Goal: Information Seeking & Learning: Learn about a topic

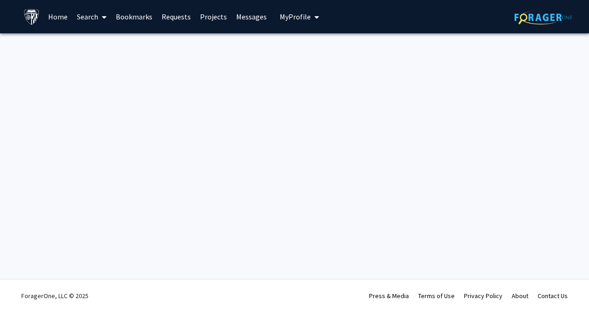
click at [108, 17] on link "Search" at bounding box center [91, 16] width 39 height 32
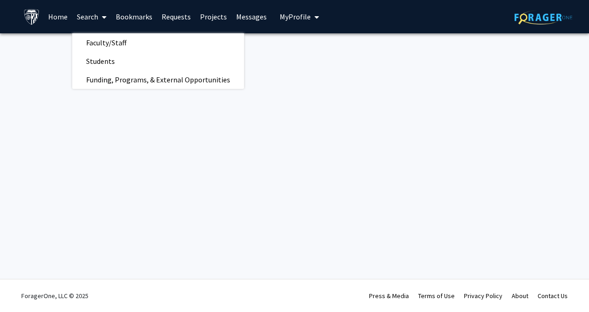
click at [55, 16] on link "Home" at bounding box center [58, 16] width 29 height 32
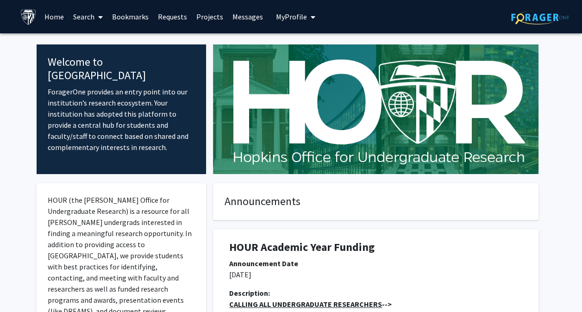
click at [94, 16] on span at bounding box center [98, 17] width 8 height 32
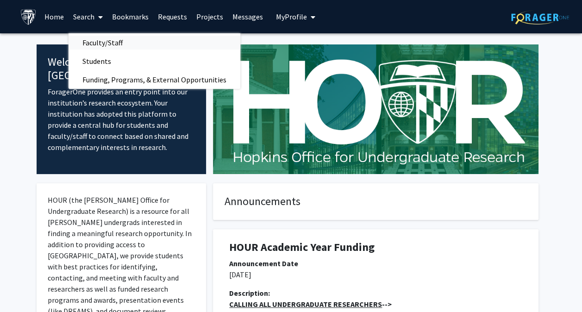
click at [104, 44] on span "Faculty/Staff" at bounding box center [103, 42] width 68 height 19
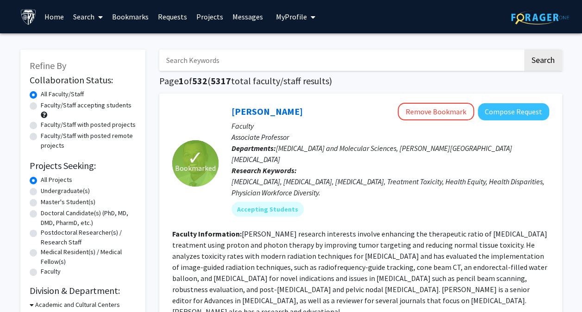
click at [203, 60] on input "Search Keywords" at bounding box center [341, 60] width 364 height 21
type input "autism"
click at [524, 50] on button "Search" at bounding box center [543, 60] width 38 height 21
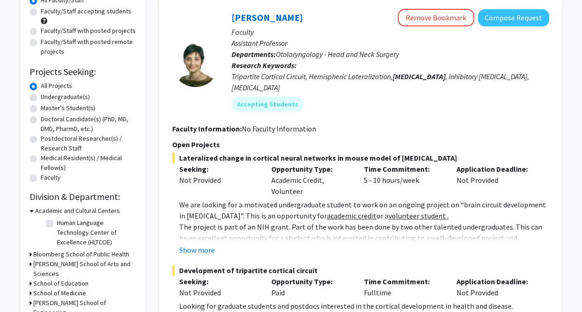
scroll to position [93, 0]
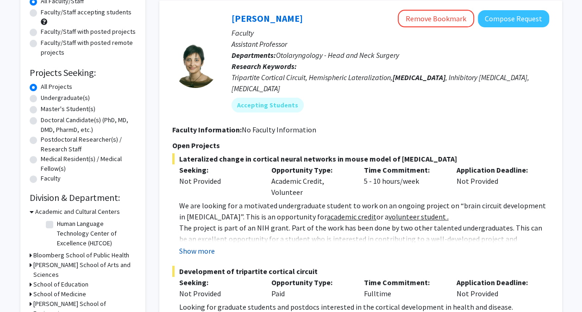
click at [193, 245] on button "Show more" at bounding box center [197, 250] width 36 height 11
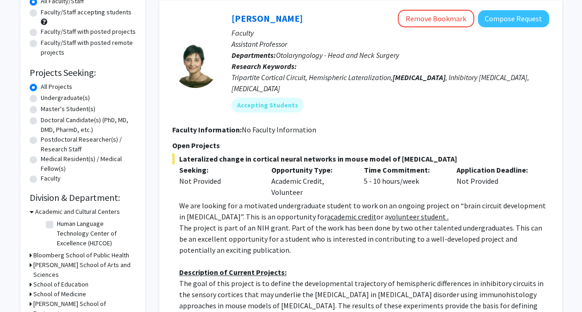
scroll to position [102, 0]
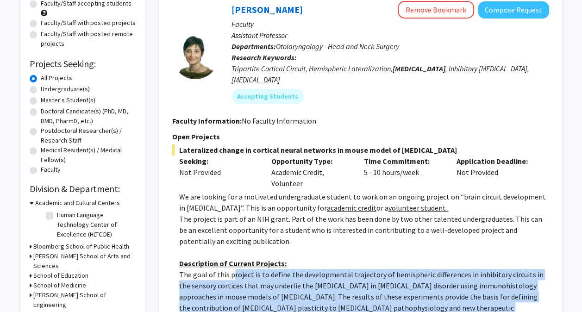
drag, startPoint x: 214, startPoint y: 187, endPoint x: 390, endPoint y: 211, distance: 177.7
click at [390, 211] on div "We are looking for a motivated undergraduate student to work on an ongoing proj…" at bounding box center [364, 296] width 370 height 211
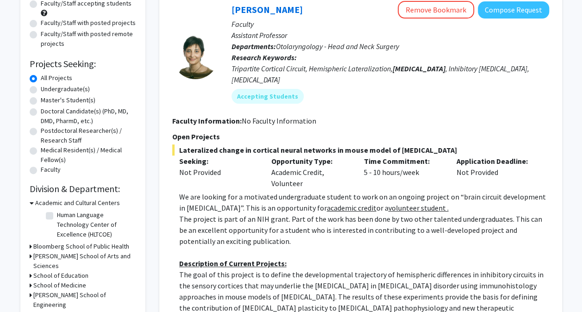
drag, startPoint x: 390, startPoint y: 211, endPoint x: 327, endPoint y: 220, distance: 63.6
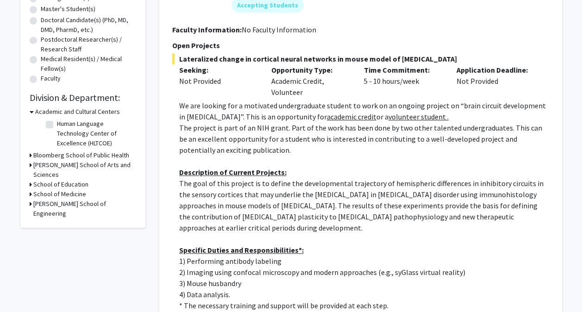
scroll to position [194, 0]
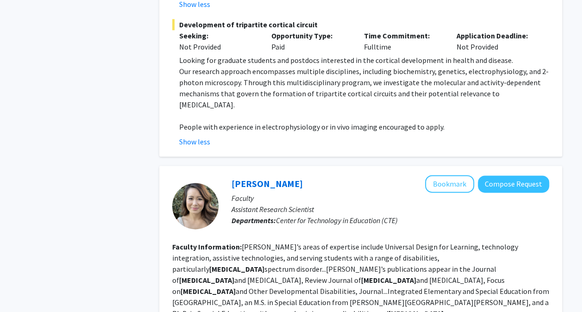
scroll to position [509, 0]
drag, startPoint x: 266, startPoint y: 203, endPoint x: 287, endPoint y: 227, distance: 31.5
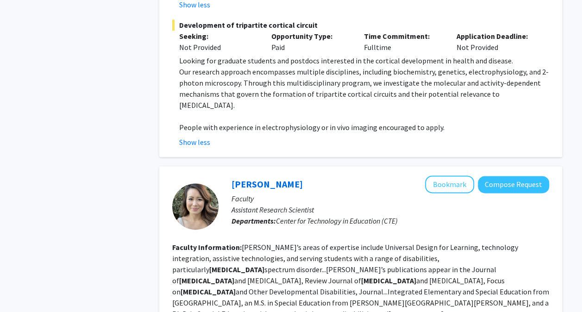
drag, startPoint x: 220, startPoint y: 214, endPoint x: 244, endPoint y: 219, distance: 23.5
drag, startPoint x: 244, startPoint y: 219, endPoint x: 200, endPoint y: 204, distance: 46.0
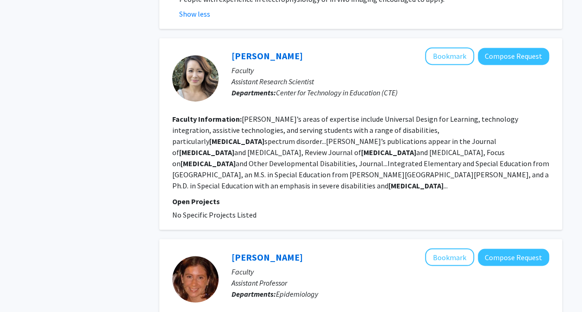
scroll to position [652, 0]
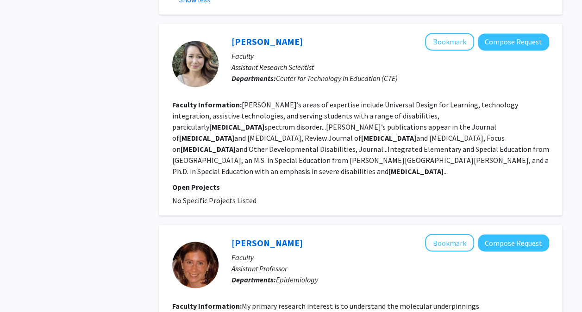
drag, startPoint x: 234, startPoint y: 189, endPoint x: 350, endPoint y: 221, distance: 120.6
drag, startPoint x: 350, startPoint y: 221, endPoint x: 285, endPoint y: 218, distance: 65.4
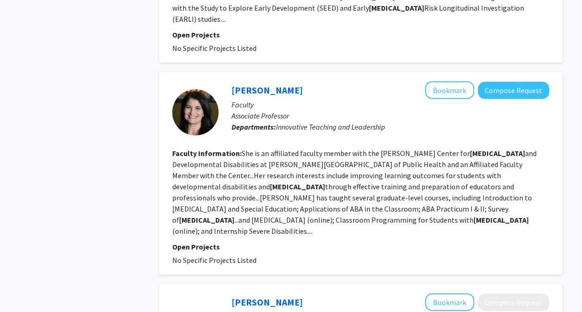
scroll to position [1005, 0]
drag, startPoint x: 301, startPoint y: 166, endPoint x: 352, endPoint y: 173, distance: 51.4
drag, startPoint x: 352, startPoint y: 173, endPoint x: 247, endPoint y: 239, distance: 123.5
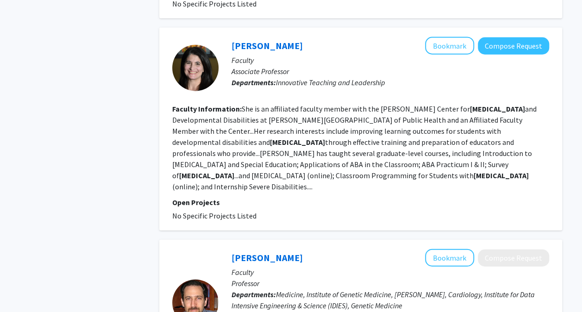
scroll to position [1054, 0]
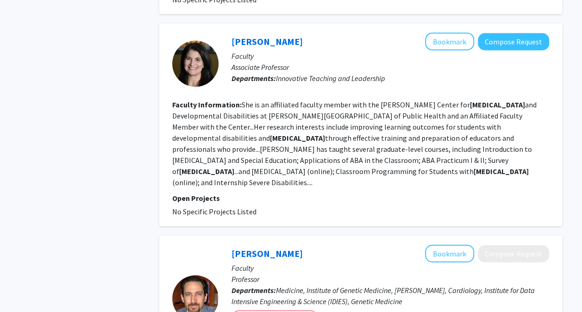
drag, startPoint x: 263, startPoint y: 204, endPoint x: 313, endPoint y: 206, distance: 50.1
drag, startPoint x: 313, startPoint y: 206, endPoint x: 296, endPoint y: 219, distance: 21.1
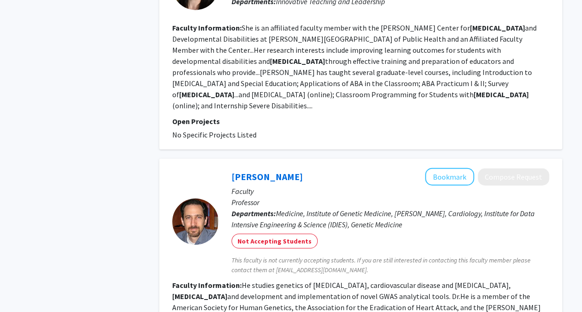
scroll to position [1130, 0]
drag, startPoint x: 254, startPoint y: 177, endPoint x: 345, endPoint y: 200, distance: 94.1
drag, startPoint x: 345, startPoint y: 200, endPoint x: 376, endPoint y: 210, distance: 32.7
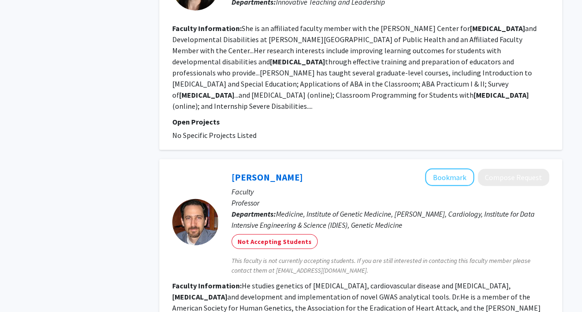
drag, startPoint x: 376, startPoint y: 210, endPoint x: 307, endPoint y: 197, distance: 70.7
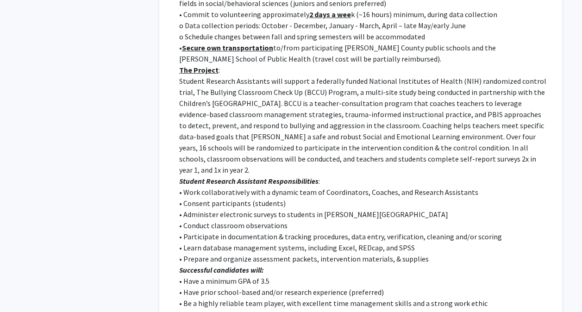
scroll to position [1822, 0]
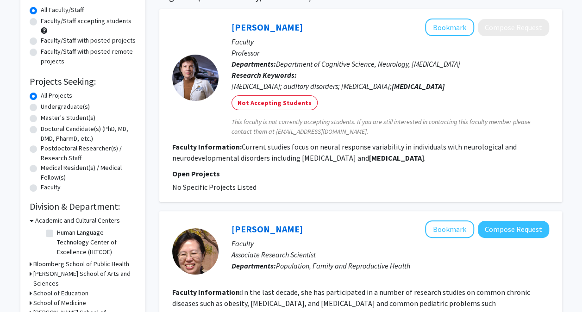
scroll to position [25, 0]
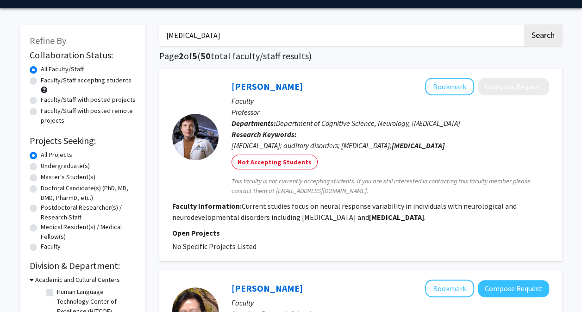
click at [41, 95] on label "Faculty/Staff with posted projects" at bounding box center [88, 100] width 95 height 10
click at [41, 95] on input "Faculty/Staff with posted projects" at bounding box center [44, 98] width 6 height 6
radio input "true"
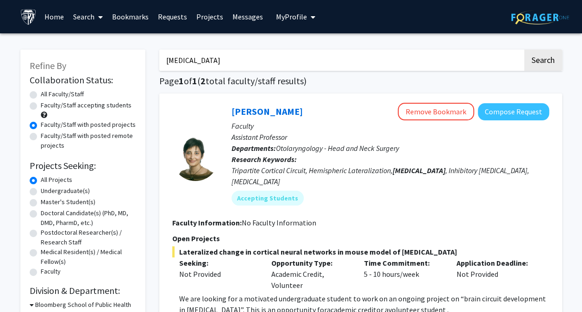
click at [41, 91] on label "All Faculty/Staff" at bounding box center [62, 94] width 43 height 10
click at [41, 91] on input "All Faculty/Staff" at bounding box center [44, 92] width 6 height 6
radio input "true"
click at [104, 101] on label "Faculty/Staff accepting students" at bounding box center [86, 106] width 91 height 10
click at [47, 101] on input "Faculty/Staff accepting students" at bounding box center [44, 104] width 6 height 6
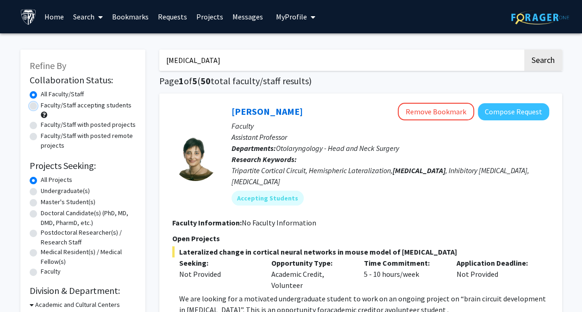
radio input "true"
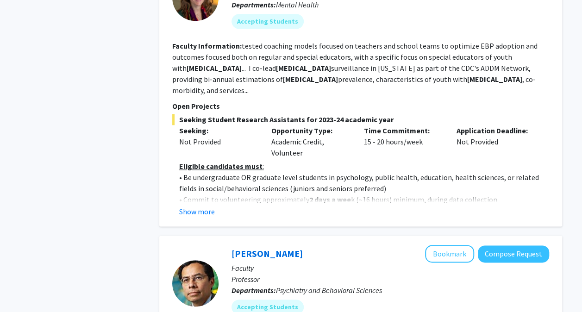
scroll to position [519, 0]
drag, startPoint x: 242, startPoint y: 167, endPoint x: 298, endPoint y: 183, distance: 57.9
drag, startPoint x: 298, startPoint y: 183, endPoint x: 274, endPoint y: 185, distance: 23.7
click at [274, 245] on fg-search-faculty "Marco Grados Bookmark Compose Request Faculty Professor Departments: Psychiatry…" at bounding box center [360, 311] width 377 height 132
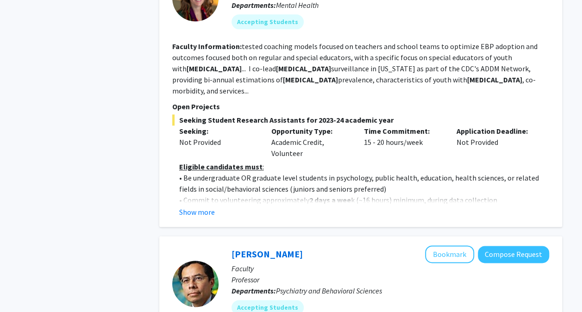
click at [274, 245] on fg-search-faculty "Marco Grados Bookmark Compose Request Faculty Professor Departments: Psychiatry…" at bounding box center [360, 311] width 377 height 132
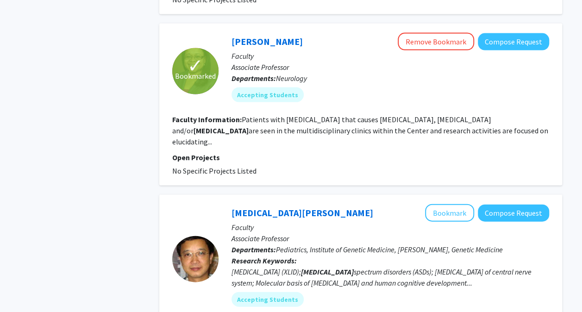
scroll to position [904, 0]
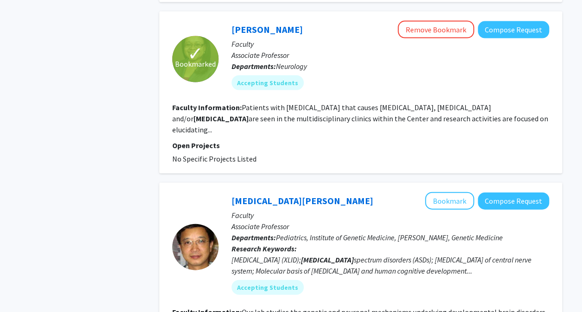
drag, startPoint x: 302, startPoint y: 194, endPoint x: 301, endPoint y: 207, distance: 13.0
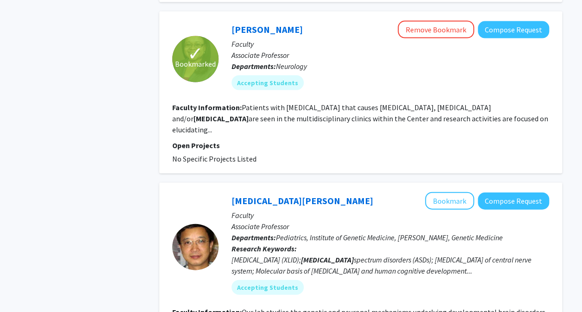
drag, startPoint x: 301, startPoint y: 207, endPoint x: 272, endPoint y: 204, distance: 29.3
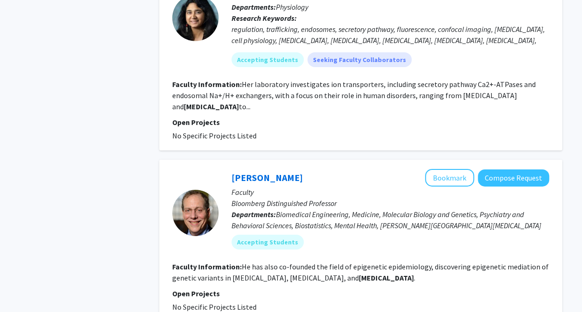
scroll to position [1478, 0]
drag, startPoint x: 325, startPoint y: 185, endPoint x: 310, endPoint y: 212, distance: 31.3
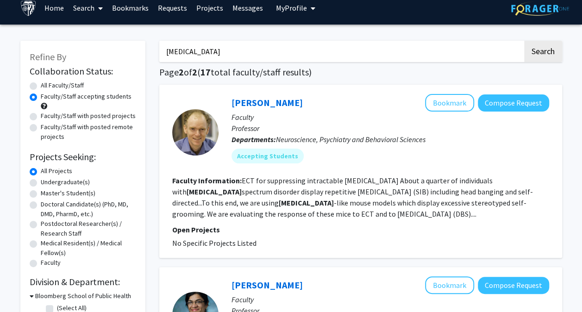
scroll to position [8, 0]
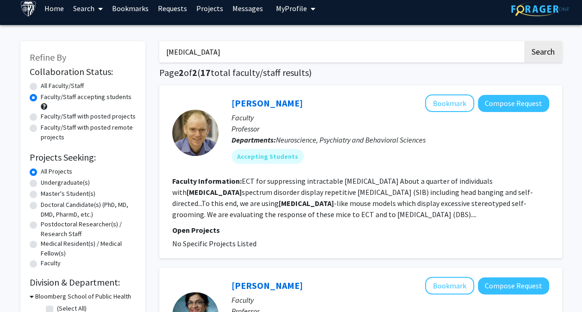
click at [240, 176] on fg-read-more "ECT for suppressing intractable self-injurious behavior About a quarter of indi…" at bounding box center [352, 197] width 361 height 43
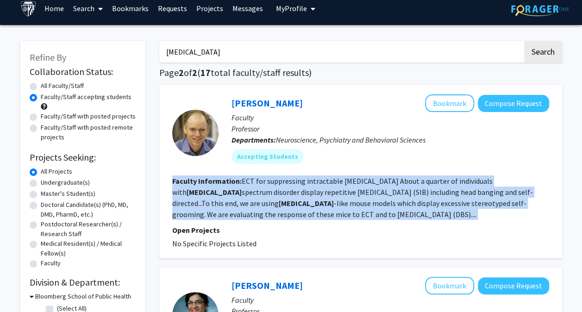
click at [240, 176] on fg-read-more "ECT for suppressing intractable self-injurious behavior About a quarter of indi…" at bounding box center [352, 197] width 361 height 43
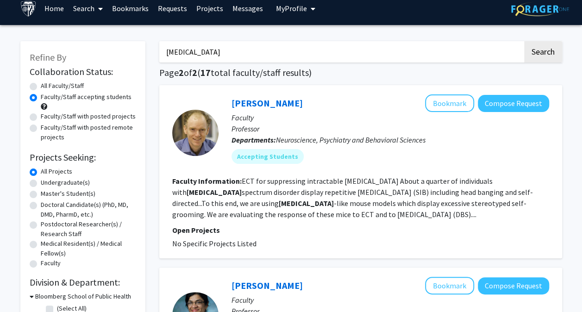
drag, startPoint x: 240, startPoint y: 163, endPoint x: 268, endPoint y: 192, distance: 40.3
click at [268, 225] on p "Open Projects" at bounding box center [360, 230] width 377 height 11
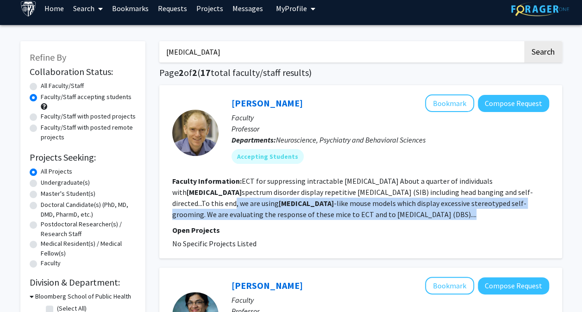
drag, startPoint x: 324, startPoint y: 175, endPoint x: 385, endPoint y: 181, distance: 61.4
click at [385, 181] on fg-read-more "ECT for suppressing intractable self-injurious behavior About a quarter of indi…" at bounding box center [352, 197] width 361 height 43
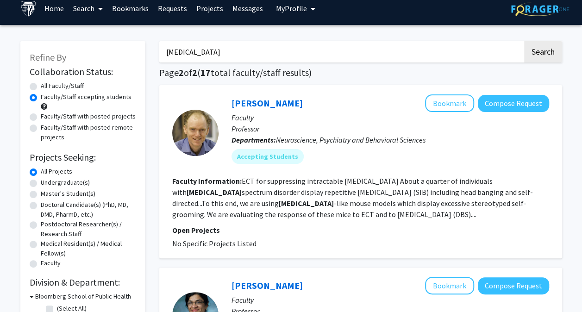
click at [264, 176] on fg-read-more "ECT for suppressing intractable self-injurious behavior About a quarter of indi…" at bounding box center [352, 197] width 361 height 43
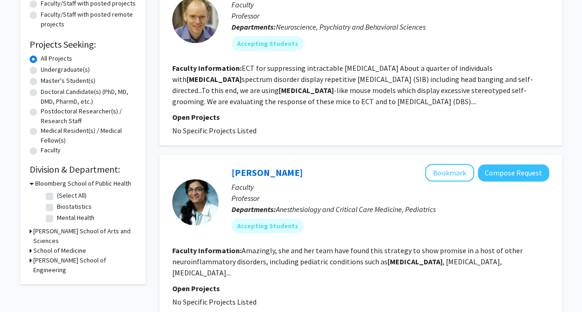
scroll to position [122, 0]
click at [235, 245] on fg-read-more "Amazingly, she and her team have found this strategy to show promise in a host …" at bounding box center [347, 260] width 351 height 31
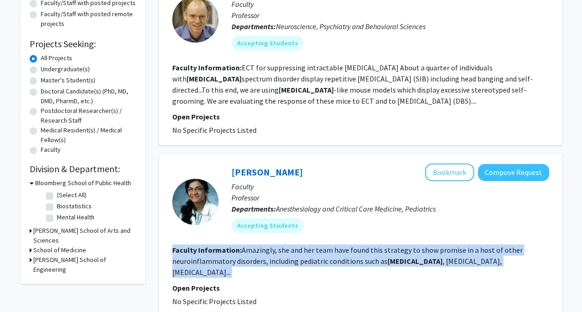
click at [235, 245] on fg-read-more "Amazingly, she and her team have found this strategy to show promise in a host …" at bounding box center [347, 260] width 351 height 31
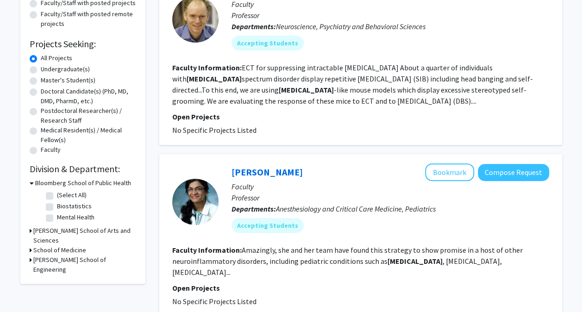
drag, startPoint x: 235, startPoint y: 200, endPoint x: 289, endPoint y: 218, distance: 57.1
click at [289, 283] on section "Open Projects No Specific Projects Listed" at bounding box center [360, 295] width 377 height 25
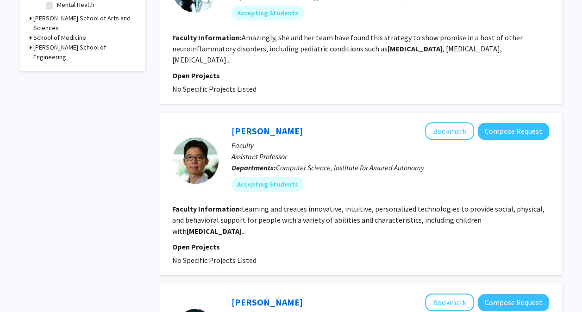
scroll to position [334, 0]
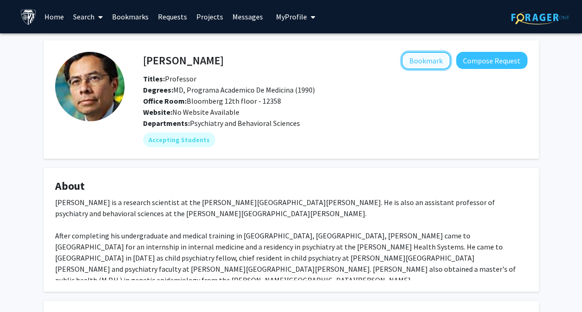
click at [449, 63] on button "Bookmark" at bounding box center [426, 61] width 49 height 18
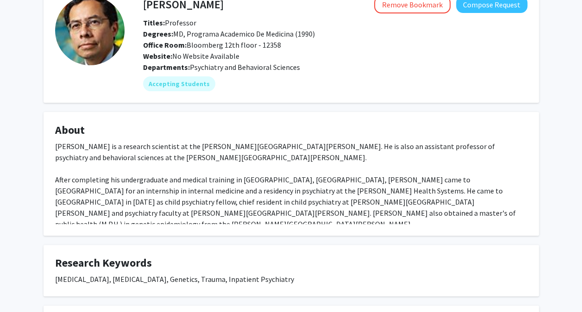
scroll to position [61, 0]
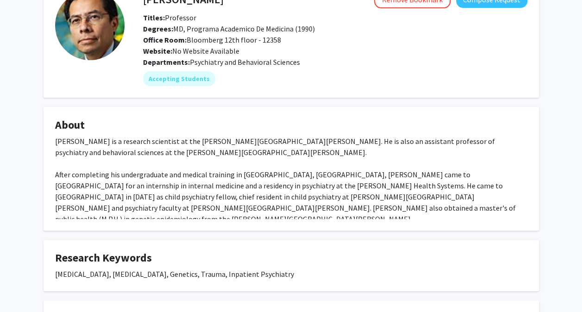
click at [271, 136] on div "[PERSON_NAME] is a research scientist at the [PERSON_NAME][GEOGRAPHIC_DATA][PER…" at bounding box center [291, 208] width 472 height 145
click at [271, 136] on div "Dr. Marco Grados is a research scientist at the Kennedy Krieger Institute. He i…" at bounding box center [291, 208] width 472 height 145
click at [264, 143] on div "Dr. Marco Grados is a research scientist at the Kennedy Krieger Institute. He i…" at bounding box center [291, 208] width 472 height 145
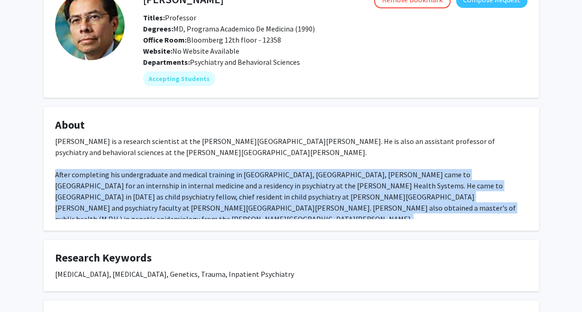
click at [264, 143] on div "Dr. Marco Grados is a research scientist at the Kennedy Krieger Institute. He i…" at bounding box center [291, 208] width 472 height 145
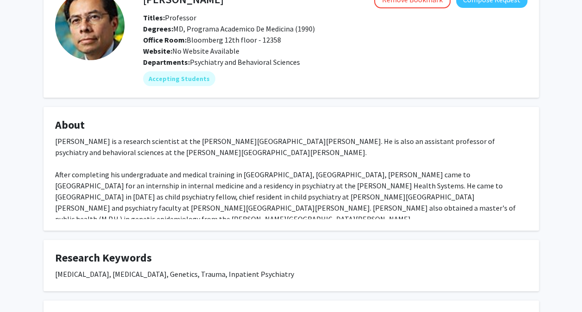
drag, startPoint x: 264, startPoint y: 143, endPoint x: 268, endPoint y: 180, distance: 37.3
click at [268, 180] on div "Dr. Marco Grados is a research scientist at the Kennedy Krieger Institute. He i…" at bounding box center [291, 208] width 472 height 145
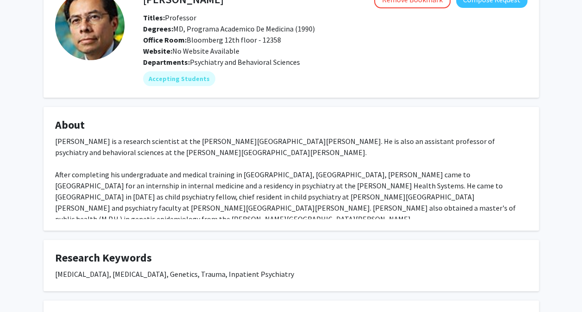
drag, startPoint x: 268, startPoint y: 180, endPoint x: 247, endPoint y: 200, distance: 28.8
click at [247, 200] on fg-card "About Dr. Marco Grados is a research scientist at the Kennedy Krieger Institute…" at bounding box center [292, 169] width 496 height 124
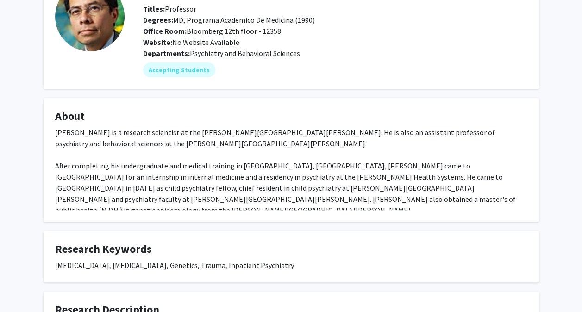
scroll to position [0, 0]
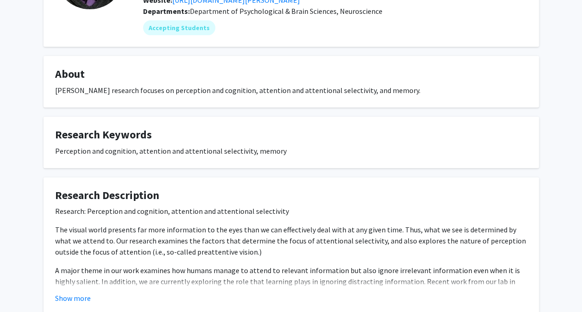
scroll to position [136, 0]
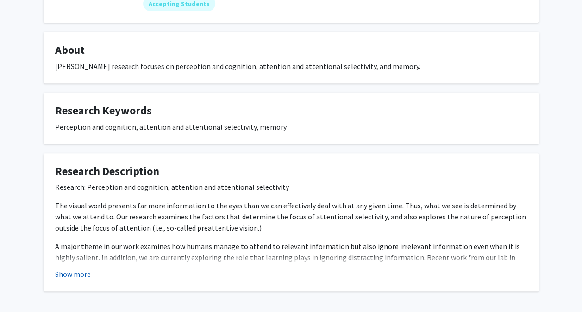
click at [74, 269] on button "Show more" at bounding box center [73, 274] width 36 height 11
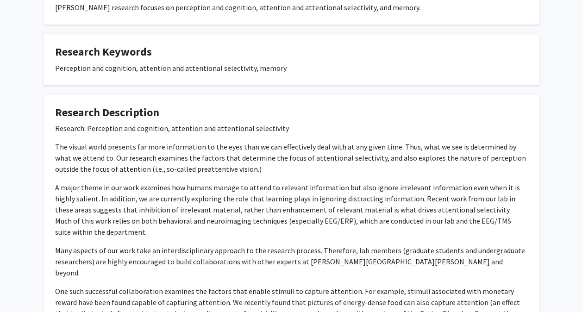
scroll to position [195, 0]
click at [206, 285] on p "One such successful collaboration examines the factors that enable stimuli to c…" at bounding box center [291, 313] width 472 height 56
click at [205, 285] on p "One such successful collaboration examines the factors that enable stimuli to c…" at bounding box center [291, 313] width 472 height 56
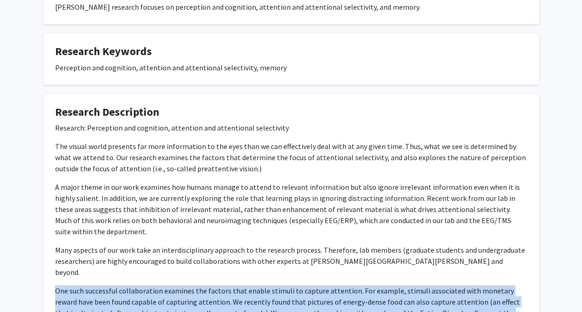
click at [205, 285] on p "One such successful collaboration examines the factors that enable stimuli to c…" at bounding box center [291, 313] width 472 height 56
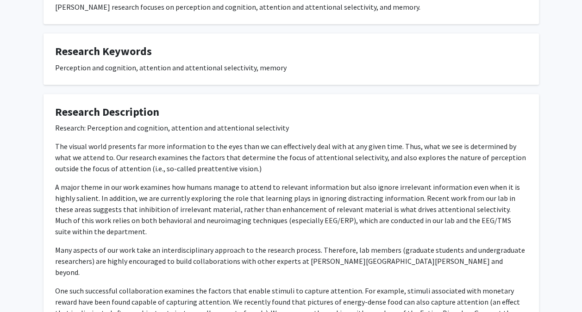
drag, startPoint x: 205, startPoint y: 183, endPoint x: 248, endPoint y: 220, distance: 56.8
drag, startPoint x: 248, startPoint y: 220, endPoint x: 172, endPoint y: 156, distance: 98.9
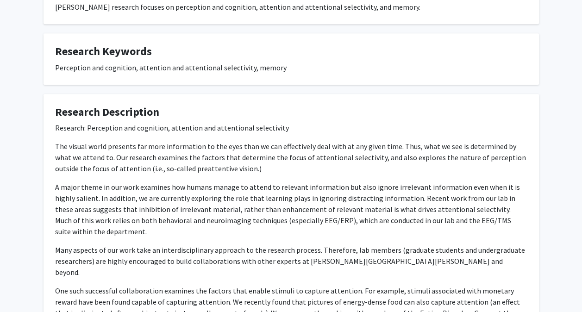
click at [172, 245] on p "Many aspects of our work take an interdisciplinary approach to the research pro…" at bounding box center [291, 261] width 472 height 33
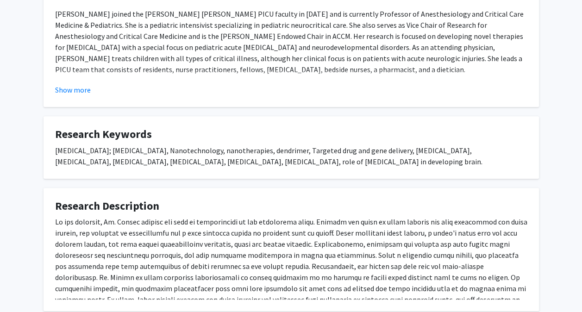
scroll to position [199, 0]
